Goal: Information Seeking & Learning: Find specific page/section

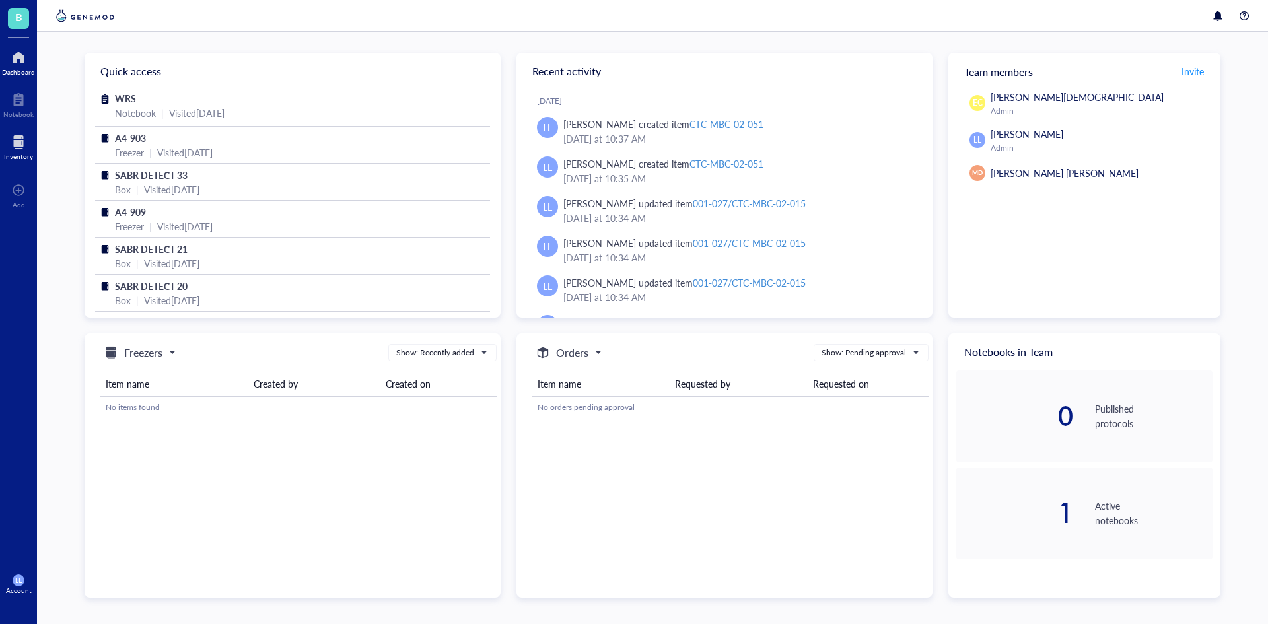
click at [26, 143] on div at bounding box center [18, 141] width 29 height 21
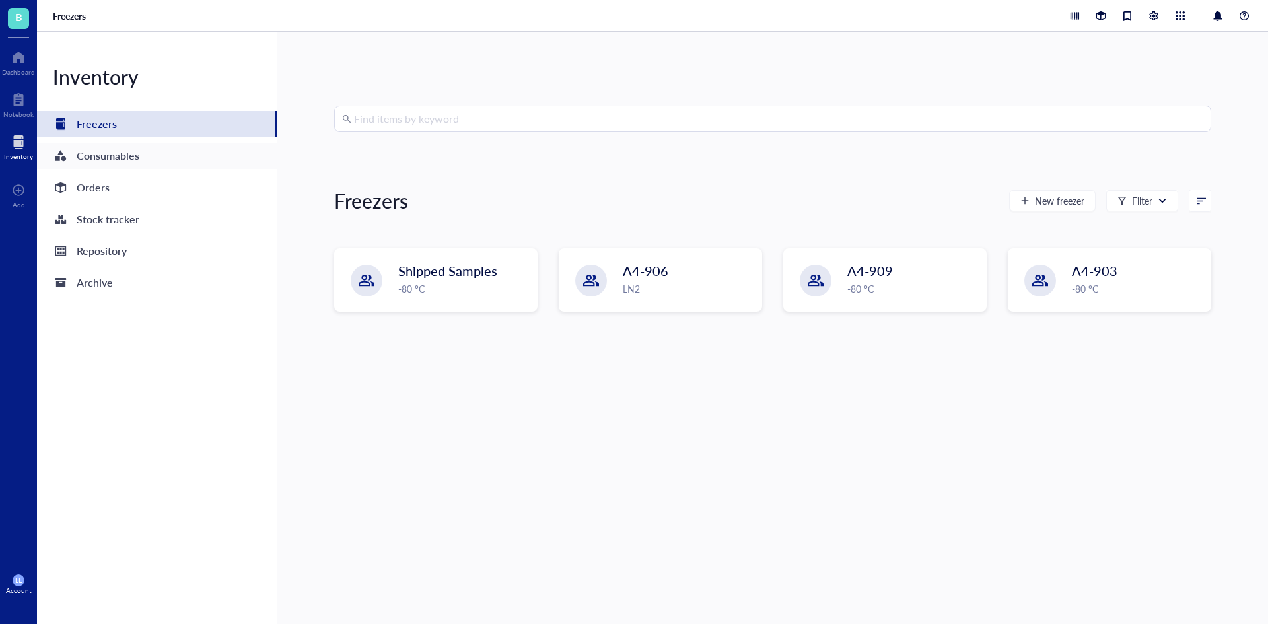
click at [164, 159] on div "Consumables" at bounding box center [157, 156] width 240 height 26
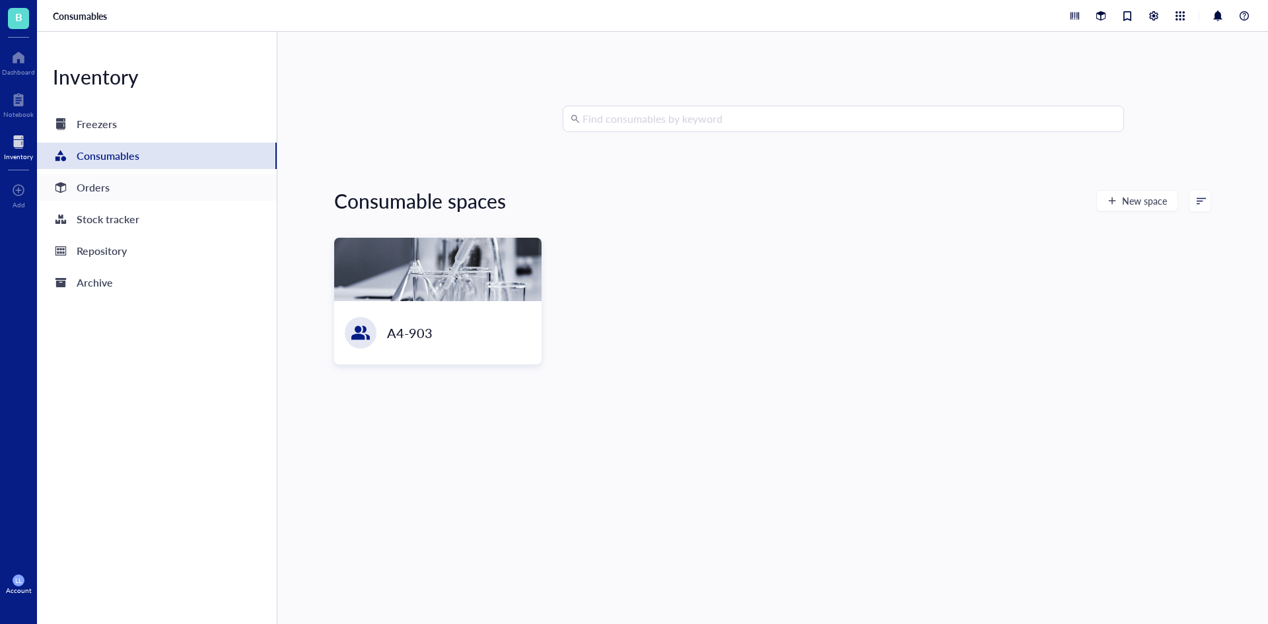
click at [166, 197] on div "Orders" at bounding box center [157, 187] width 240 height 26
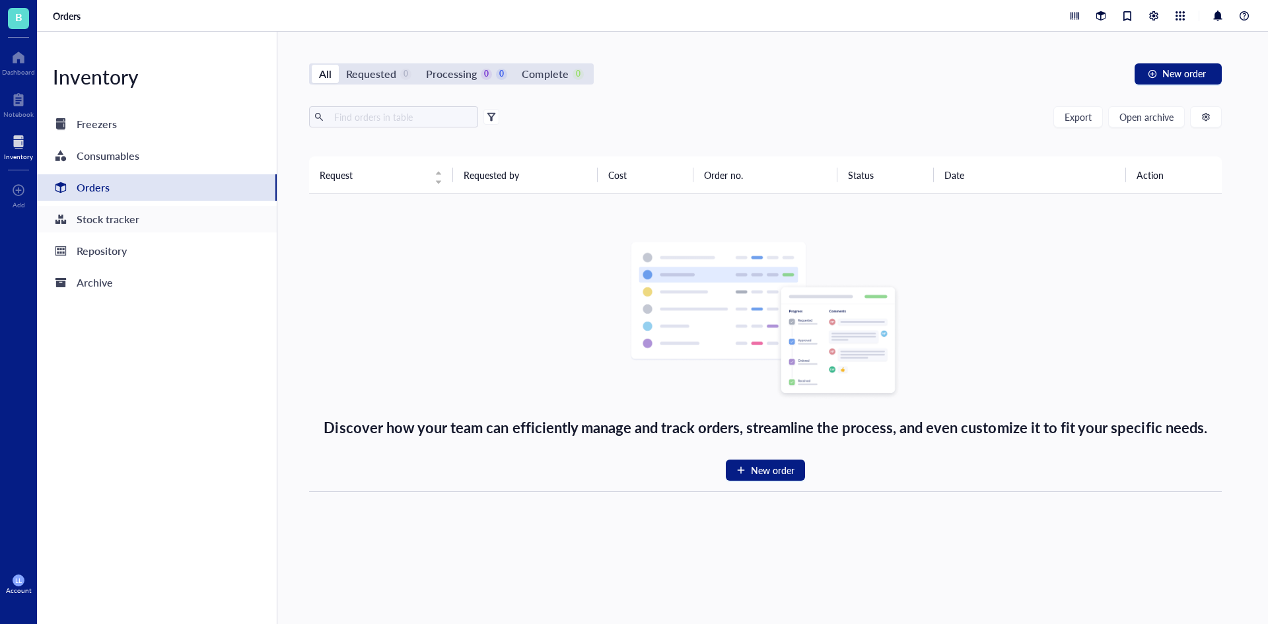
click at [176, 224] on div "Stock tracker" at bounding box center [157, 219] width 240 height 26
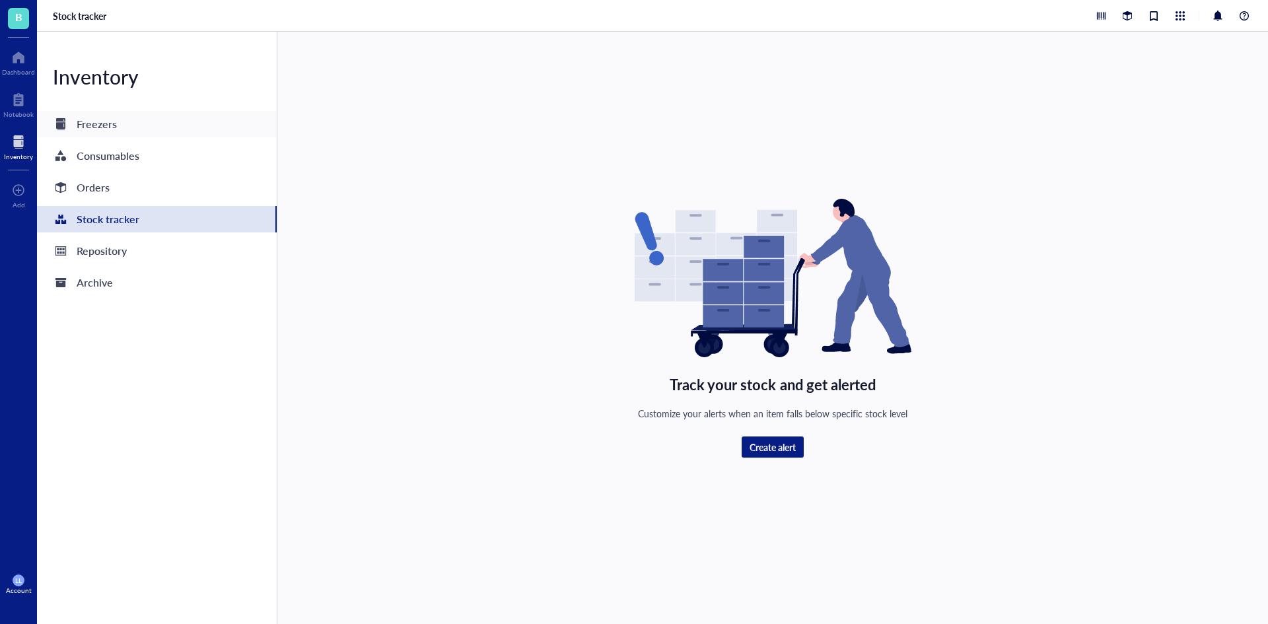
click at [84, 125] on div "Freezers" at bounding box center [97, 124] width 40 height 18
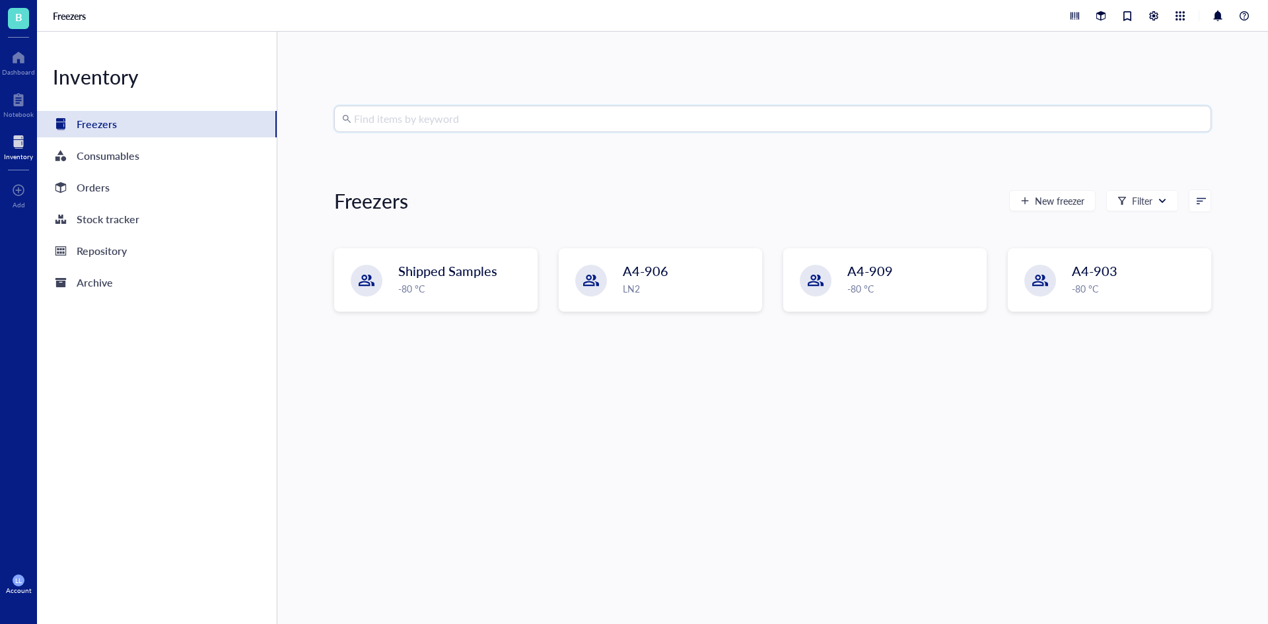
click at [621, 112] on input "search" at bounding box center [778, 118] width 849 height 25
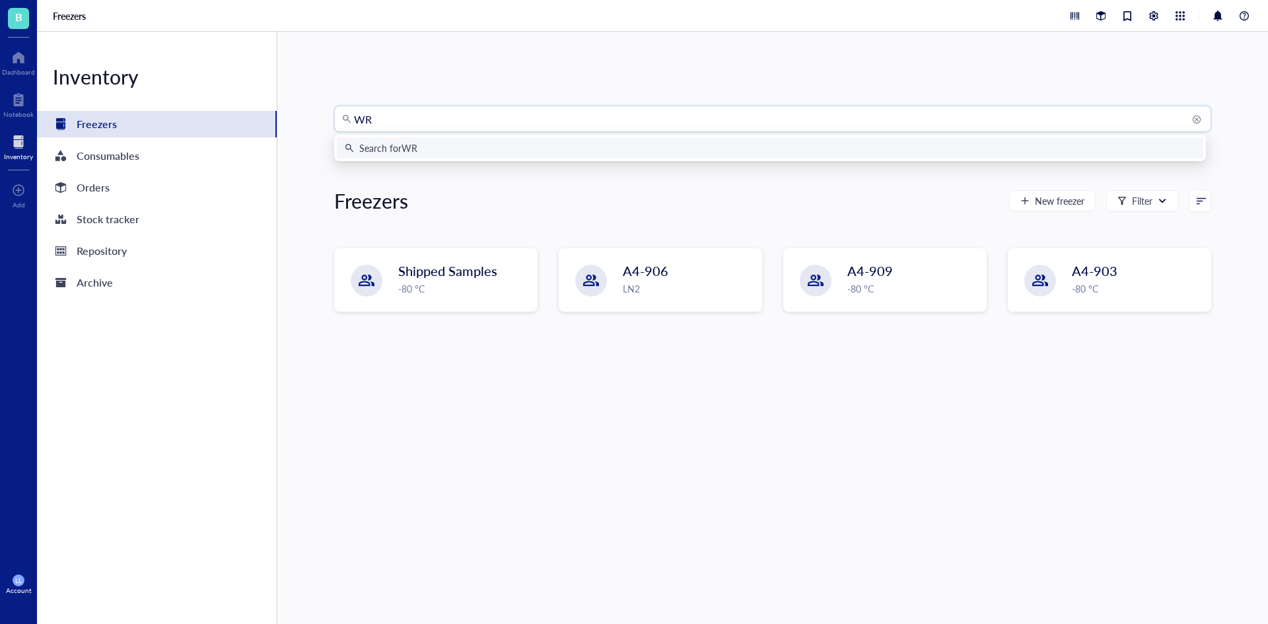
type input "WRS"
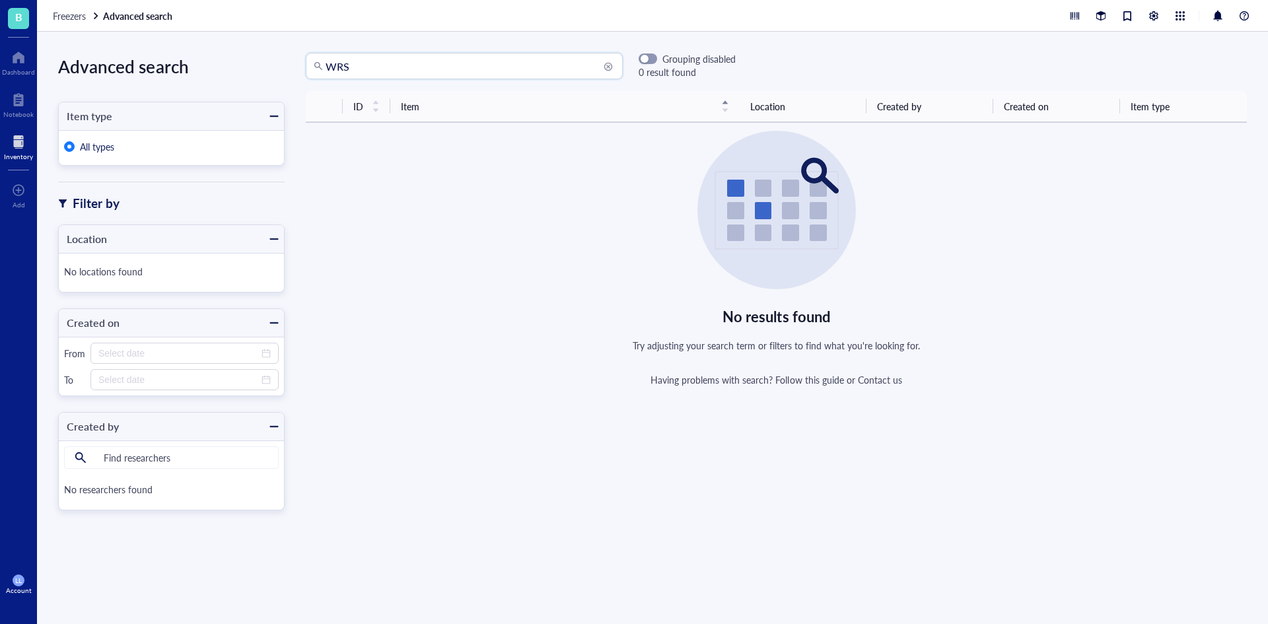
drag, startPoint x: 421, startPoint y: 63, endPoint x: 281, endPoint y: 49, distance: 140.1
click at [281, 49] on div "Advanced search Item type All types Filter by Location No locations found Creat…" at bounding box center [652, 328] width 1231 height 592
type input "late"
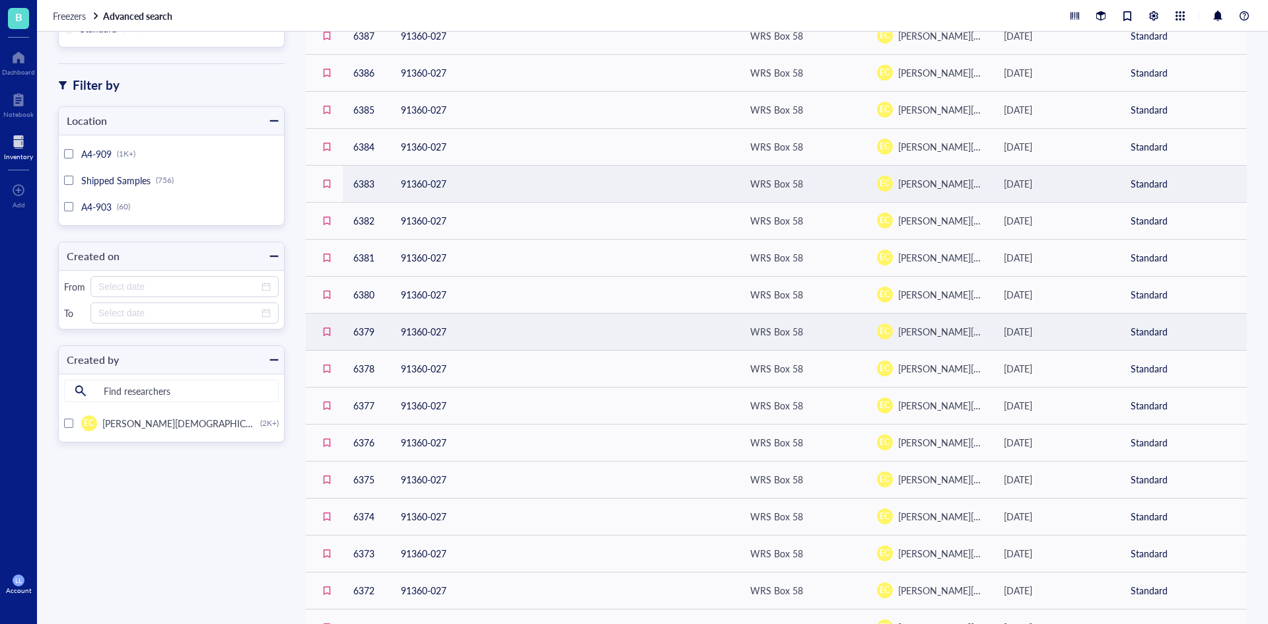
scroll to position [198, 0]
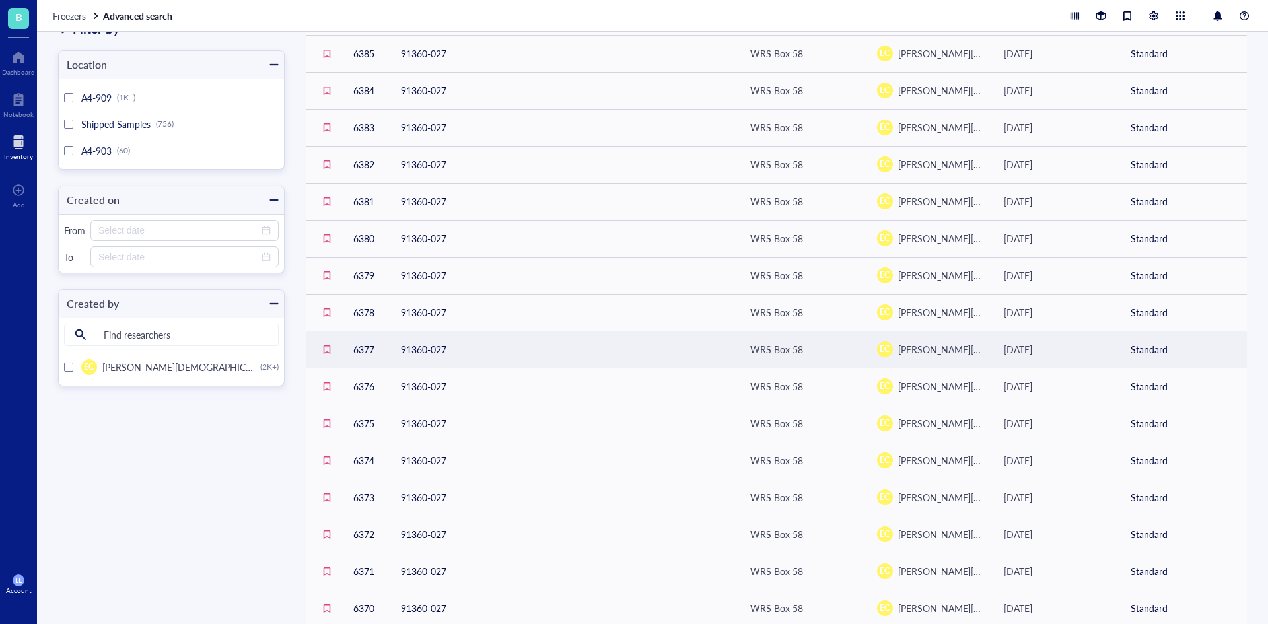
click at [775, 353] on div "WRS Box 58" at bounding box center [776, 349] width 53 height 15
click at [740, 352] on td "WRS Box 58" at bounding box center [803, 349] width 127 height 37
click at [775, 350] on div "WRS Box 58" at bounding box center [776, 349] width 53 height 15
click at [382, 349] on td "6377" at bounding box center [367, 349] width 48 height 37
